Goal: Check status: Check status

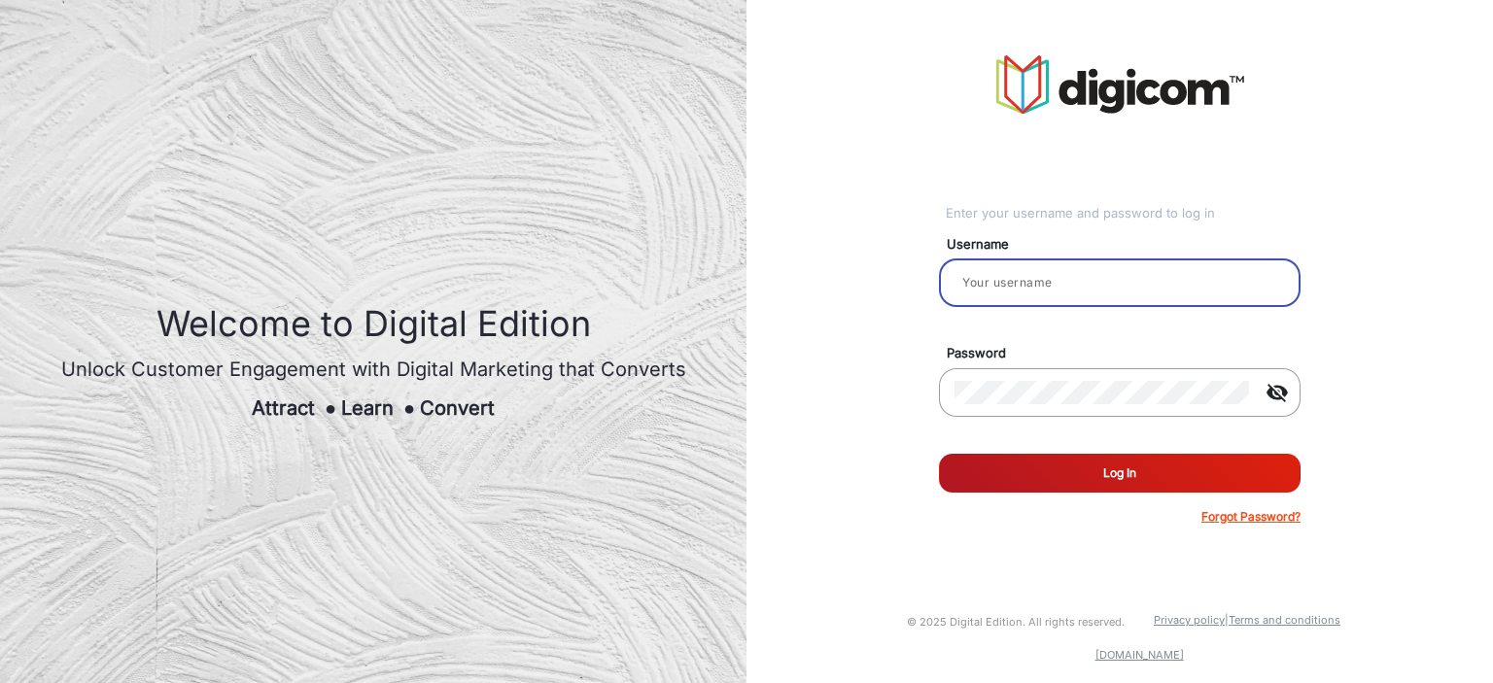
click at [1026, 284] on input "email" at bounding box center [1119, 282] width 330 height 23
type input "balaji"
click at [1101, 461] on button "Log In" at bounding box center [1119, 473] width 361 height 39
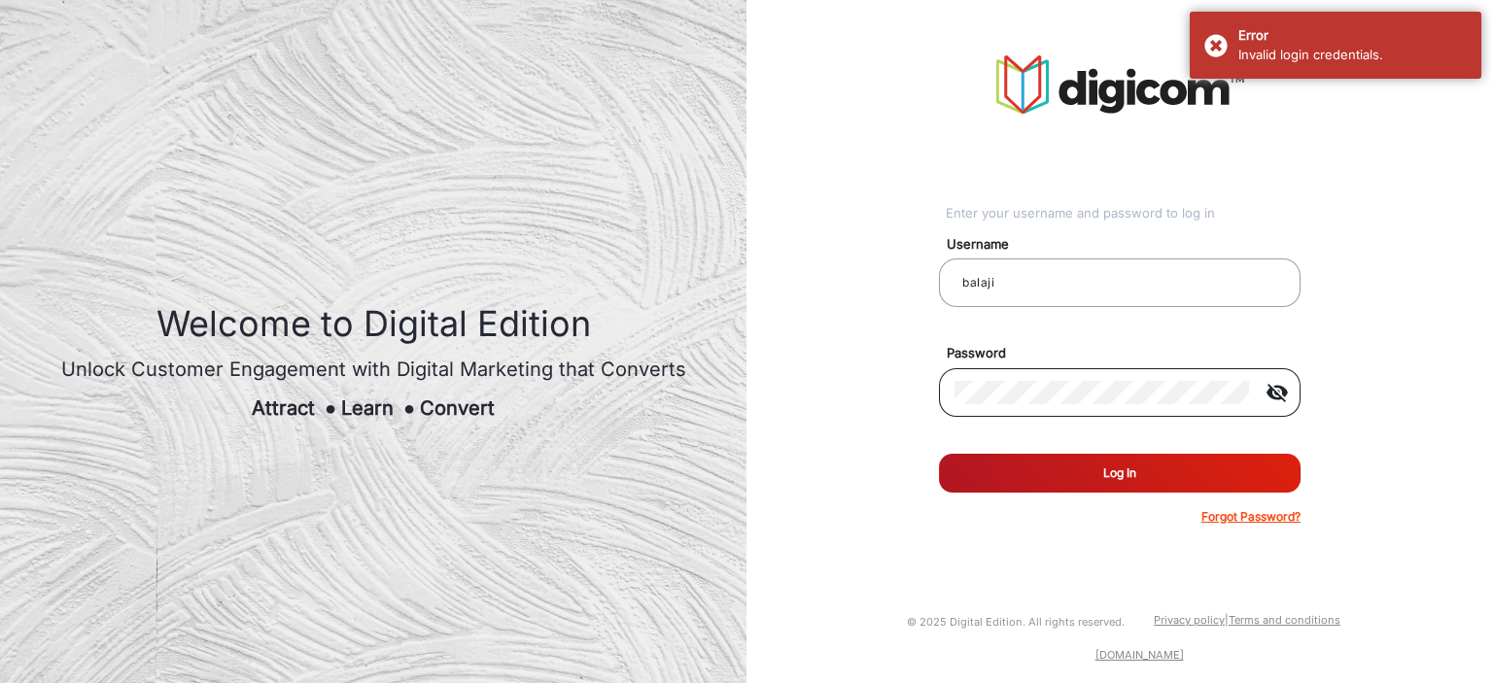
click at [1278, 388] on mat-icon "visibility_off" at bounding box center [1276, 392] width 47 height 23
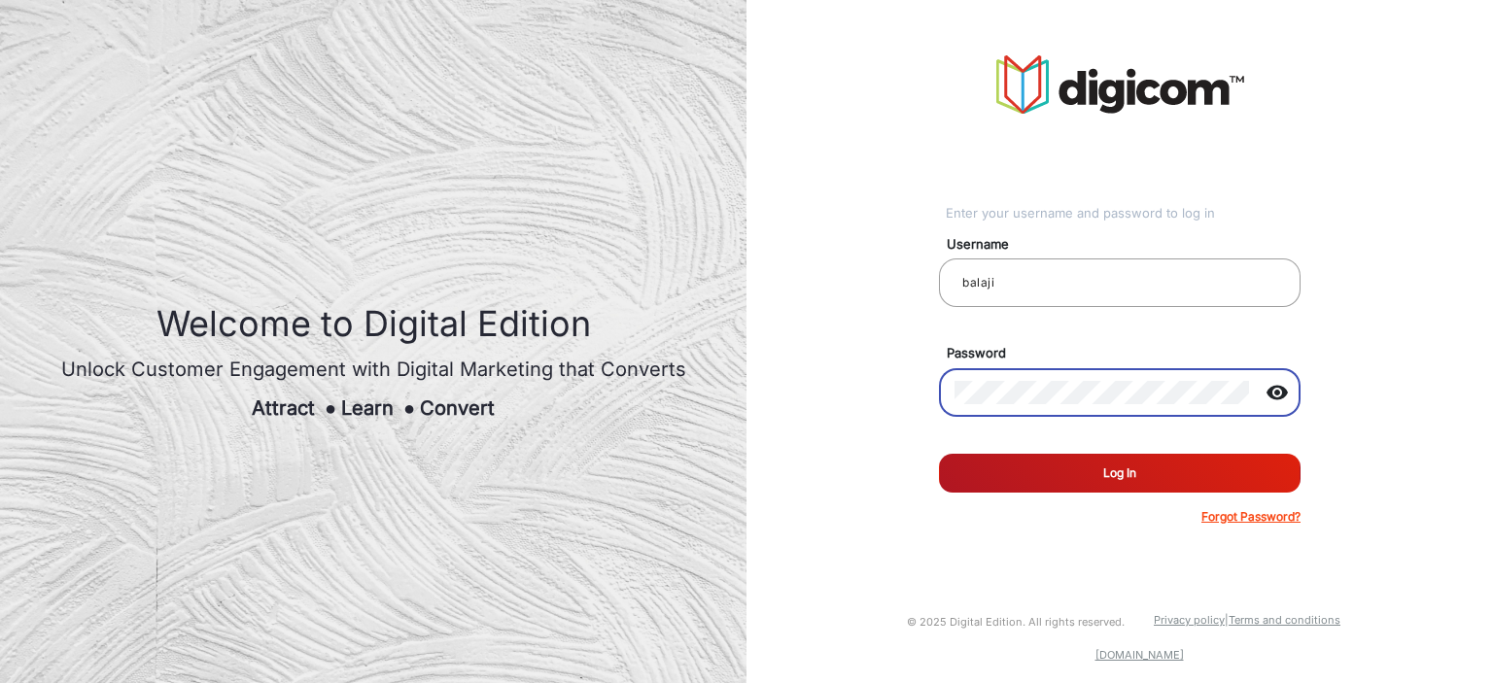
click at [939, 454] on button "Log In" at bounding box center [1119, 473] width 361 height 39
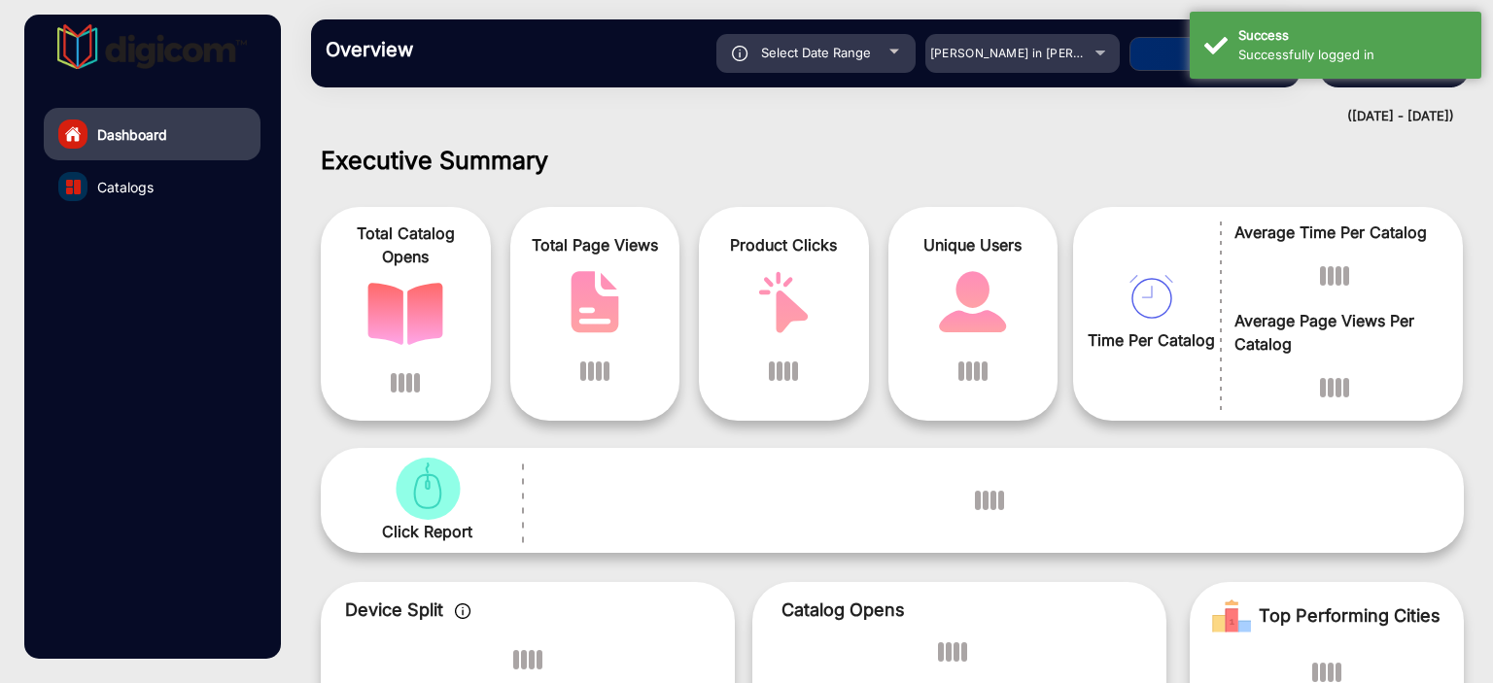
scroll to position [15, 0]
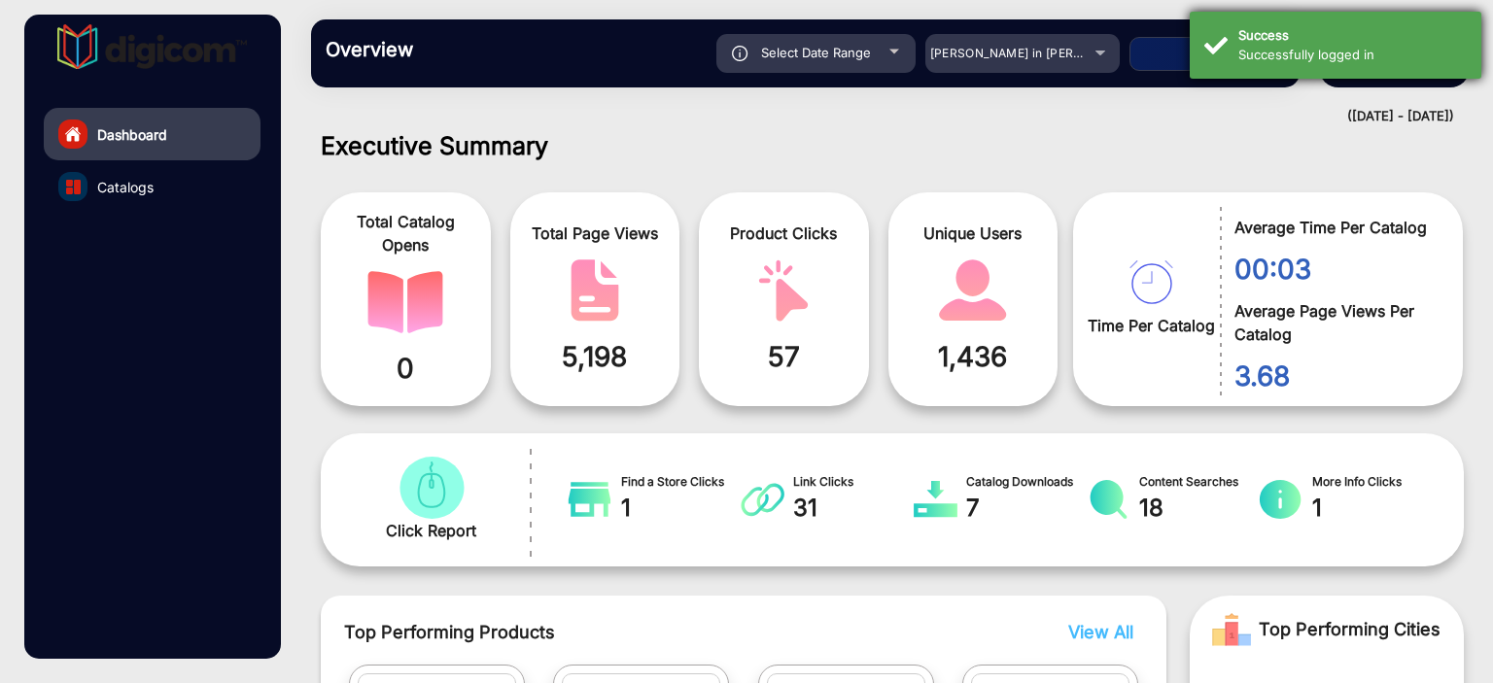
click at [1267, 52] on div "Successfully logged in" at bounding box center [1352, 55] width 228 height 19
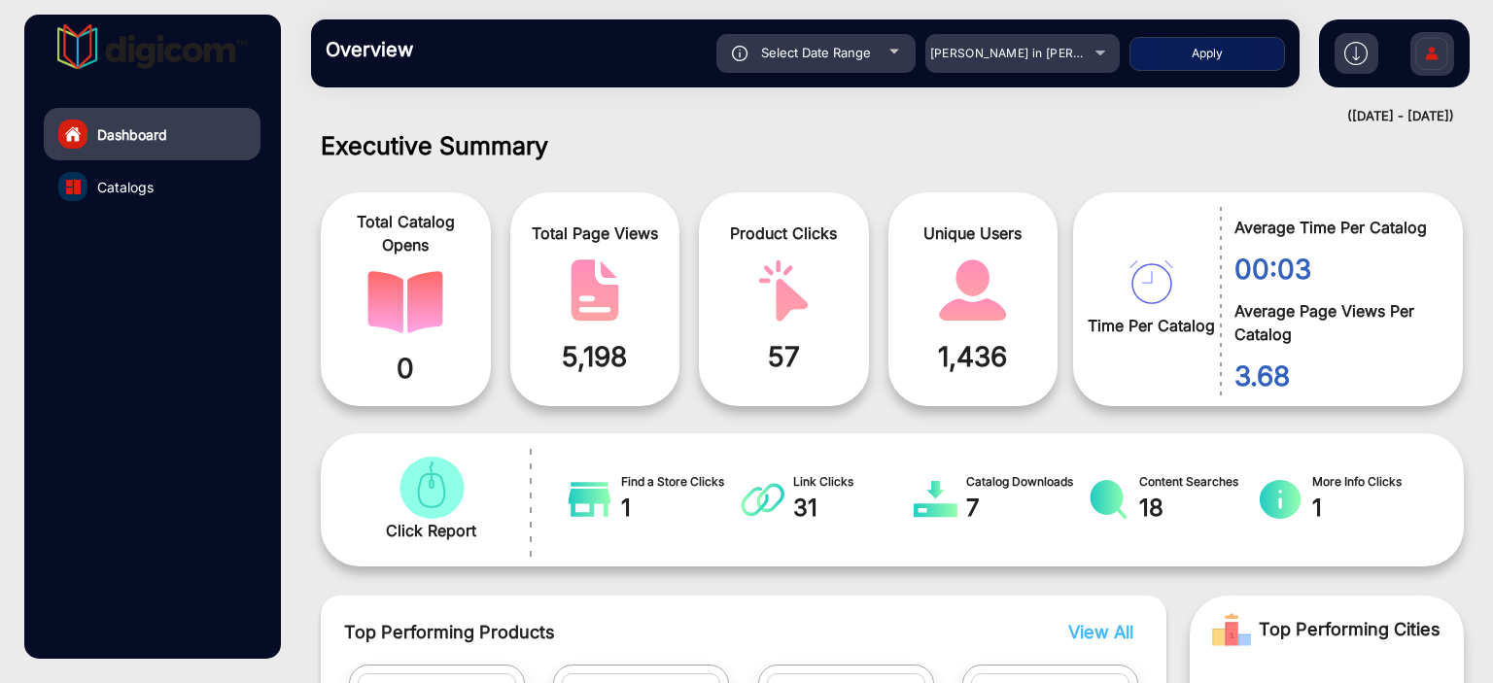
click at [872, 61] on div "Select Date Range" at bounding box center [815, 53] width 199 height 39
type input "[DATE]"
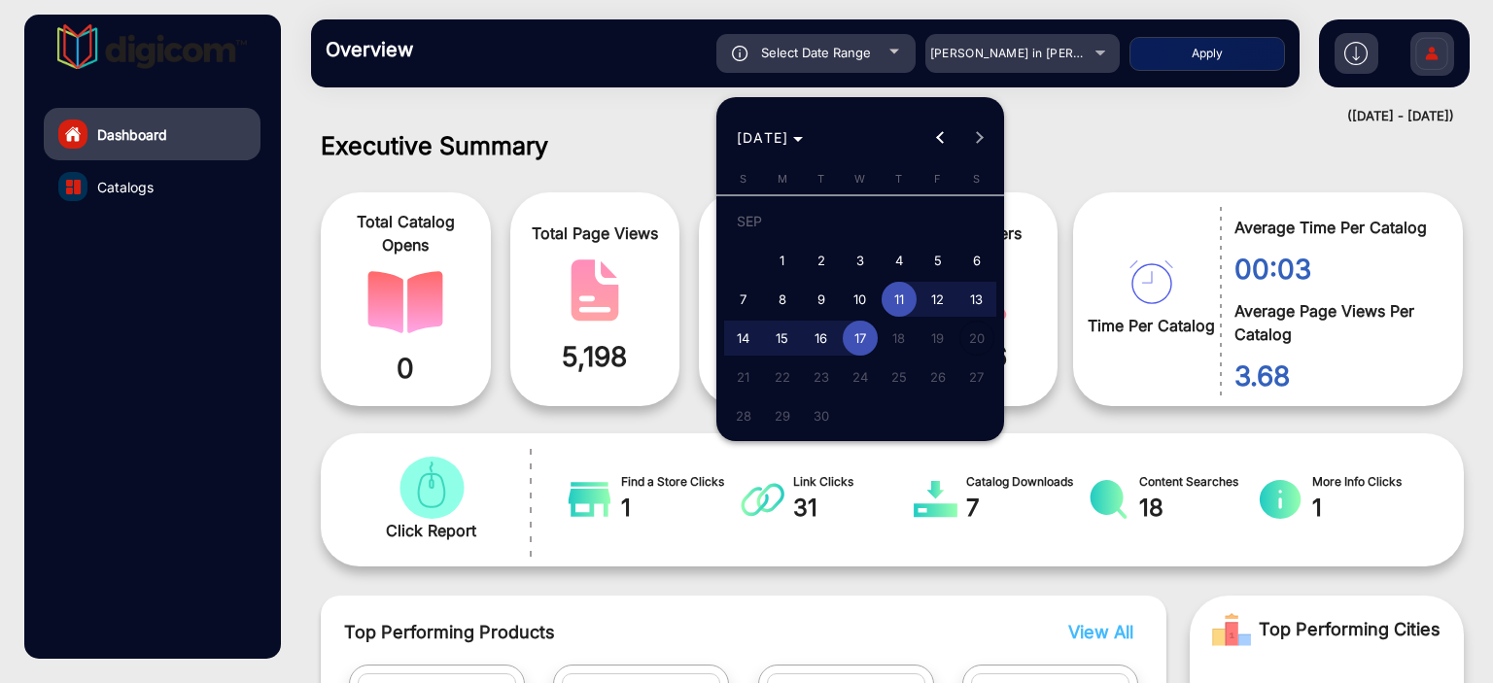
click at [1018, 69] on div at bounding box center [746, 341] width 1493 height 683
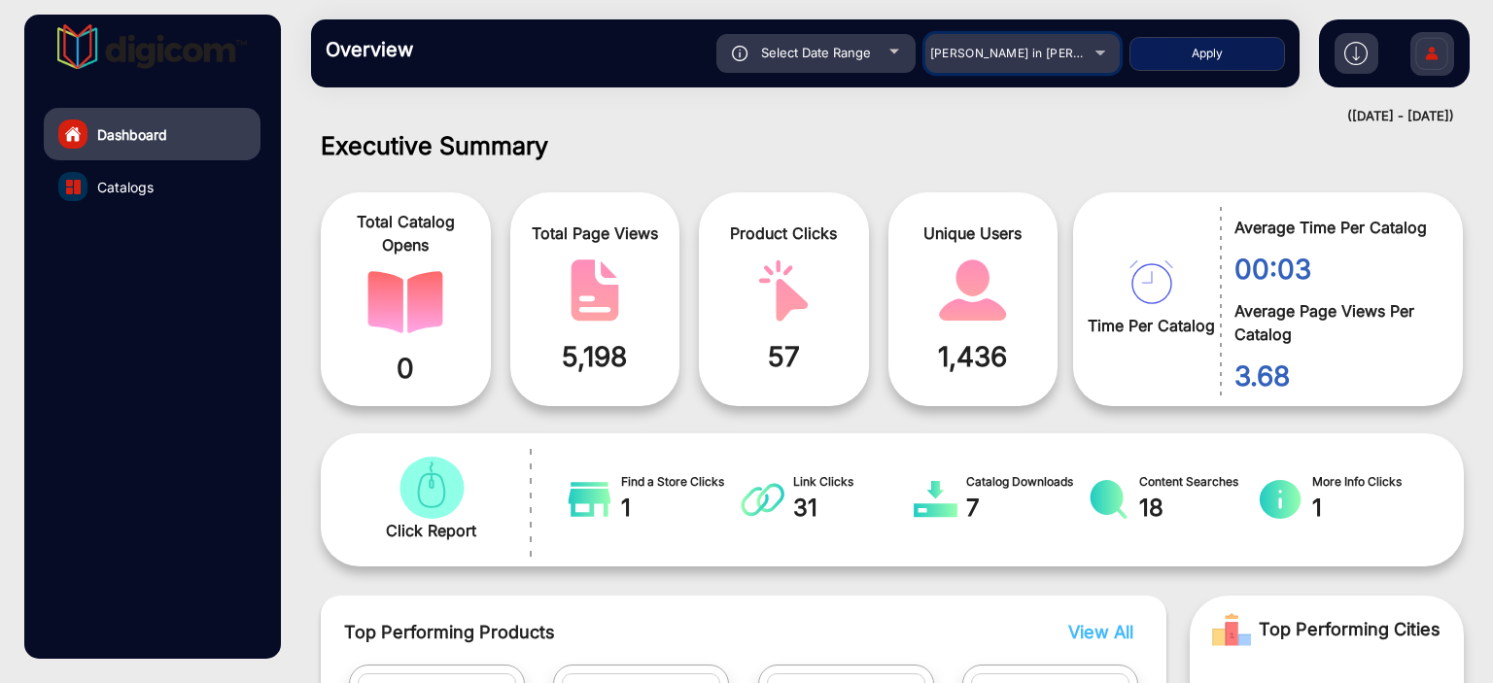
click at [1018, 69] on mat-select "[PERSON_NAME] in [PERSON_NAME]" at bounding box center [1022, 53] width 194 height 39
click at [998, 59] on span "[PERSON_NAME] in [PERSON_NAME]" at bounding box center [1037, 53] width 215 height 15
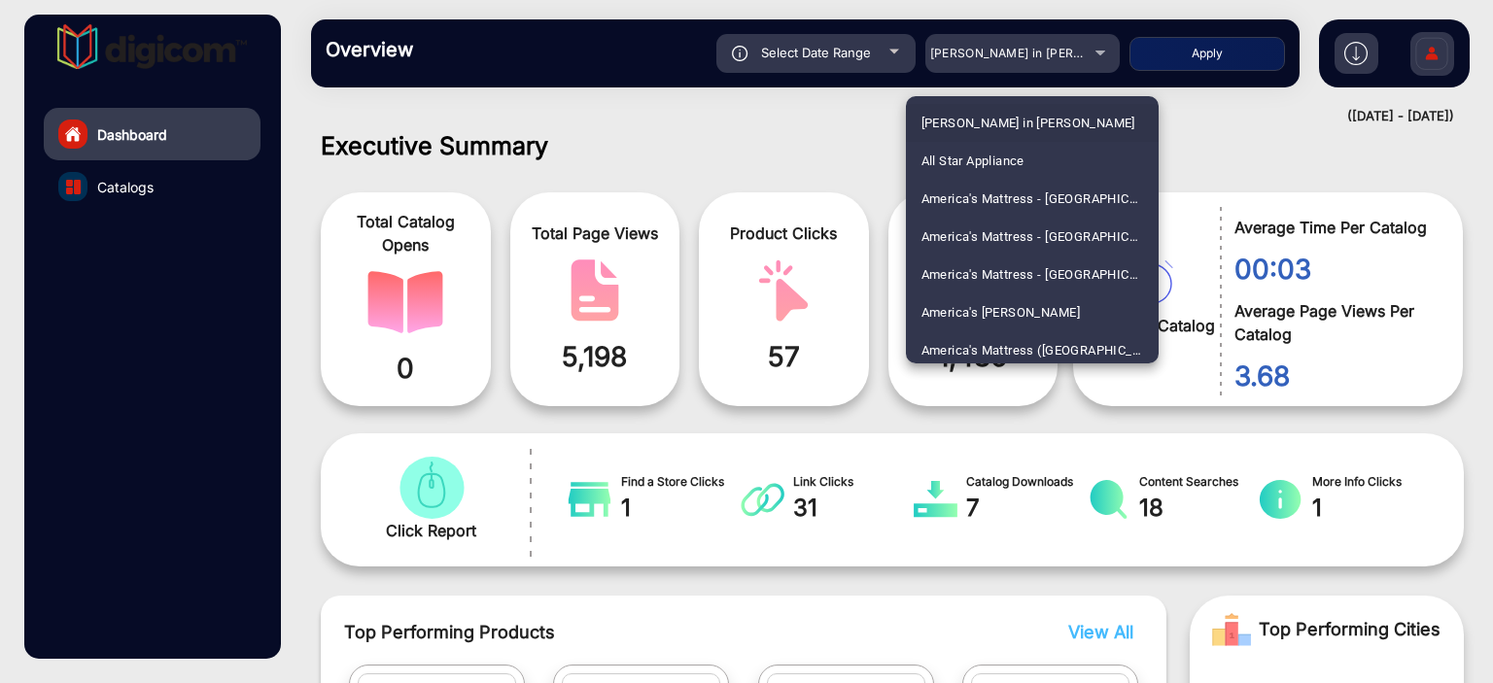
click at [867, 58] on div at bounding box center [746, 341] width 1493 height 683
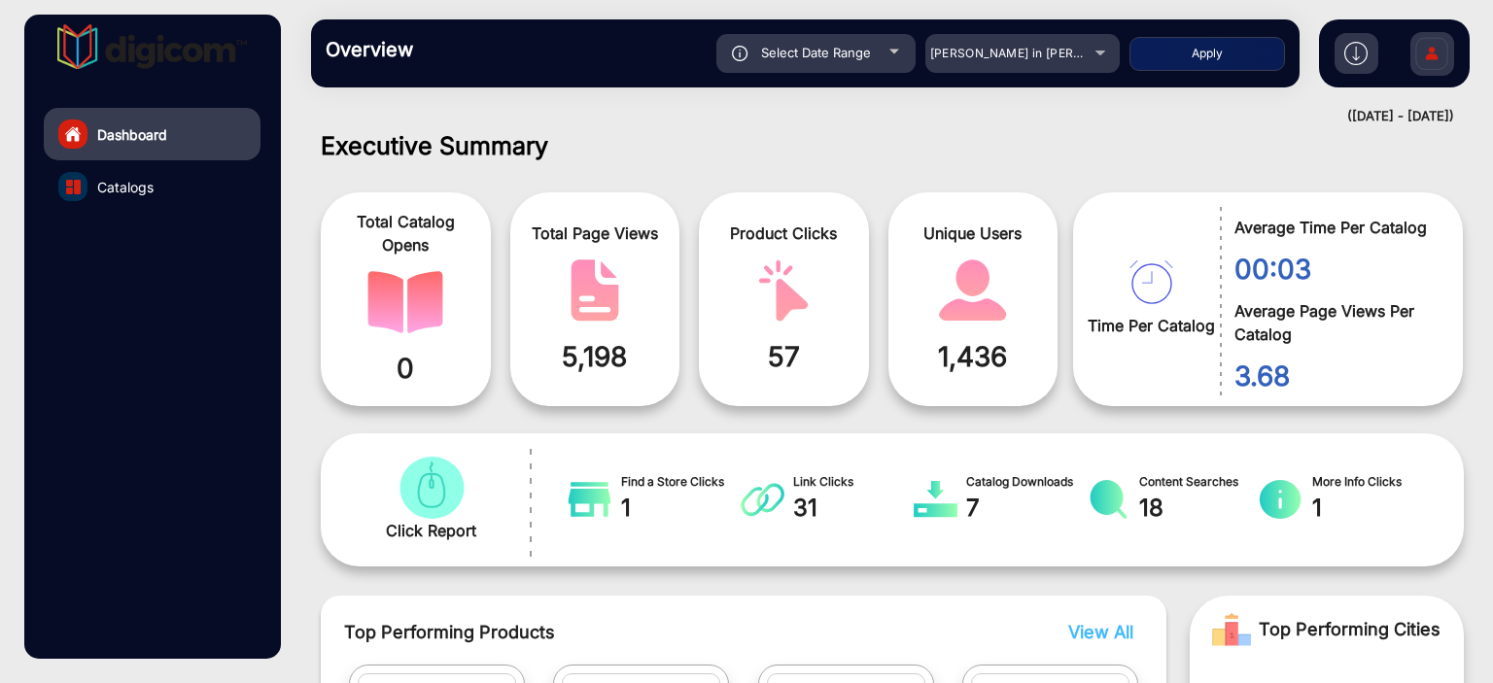
click at [867, 58] on span "Select Date Range" at bounding box center [816, 53] width 110 height 16
type input "[DATE]"
click at [867, 58] on span "Select Date Range" at bounding box center [816, 53] width 110 height 16
type input "[DATE]"
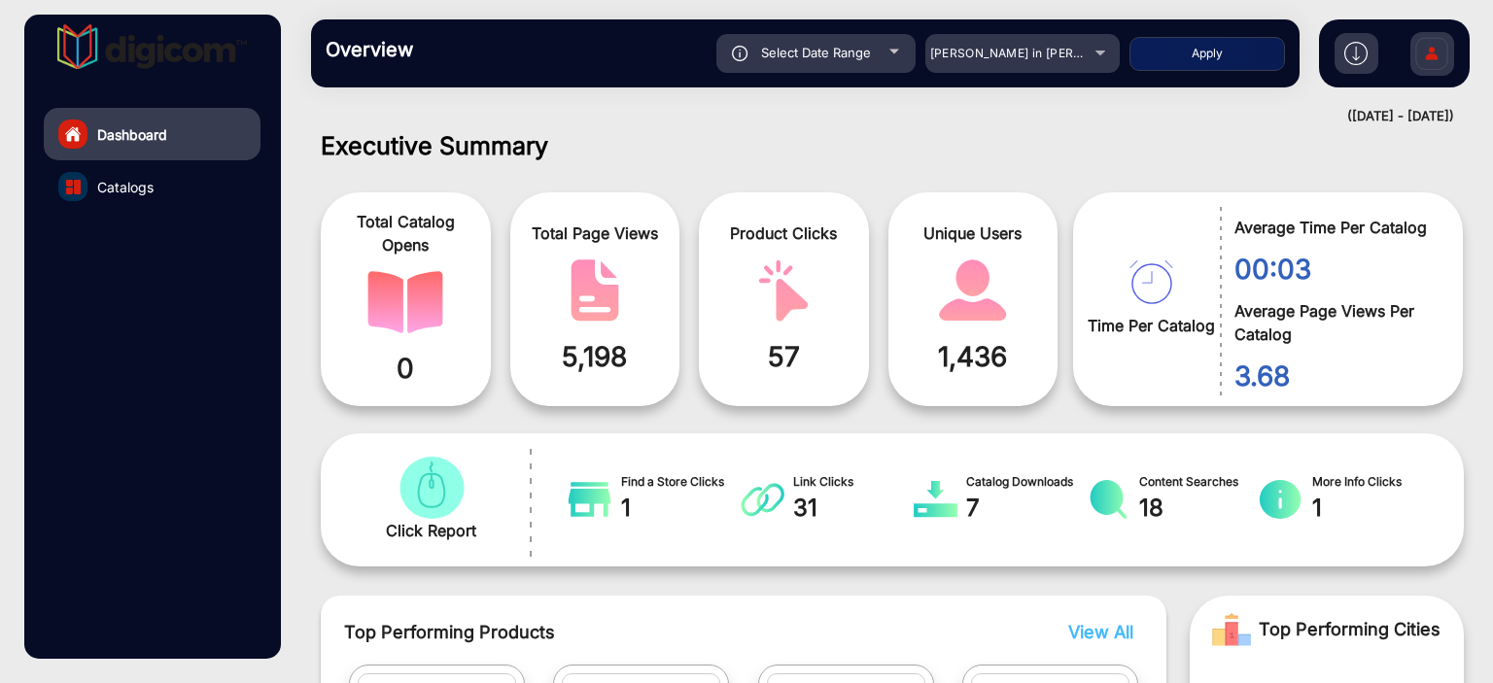
type input "[DATE]"
